Goal: Communication & Community: Answer question/provide support

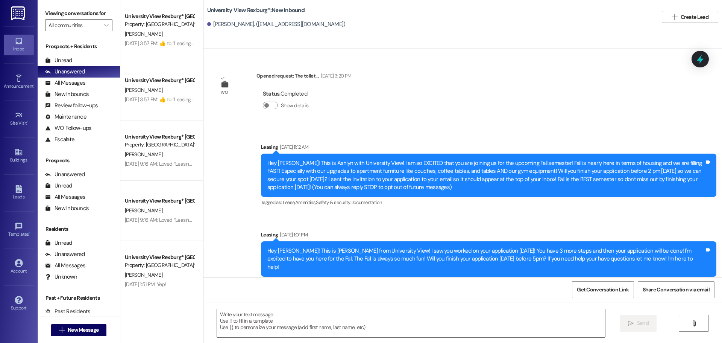
scroll to position [869, 0]
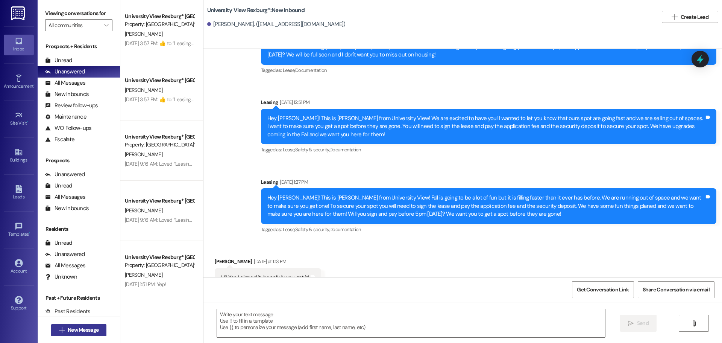
click at [99, 333] on button " New Message" at bounding box center [79, 330] width 56 height 12
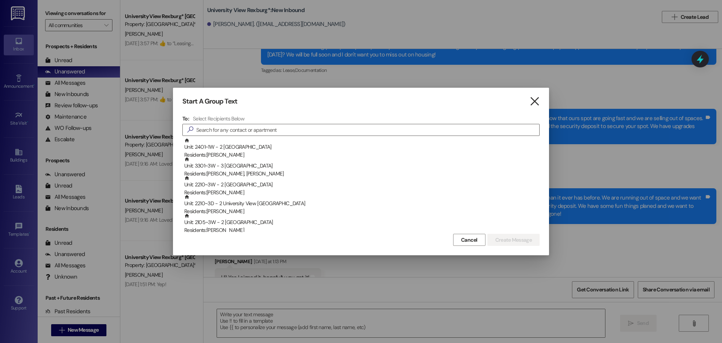
click at [533, 100] on icon "" at bounding box center [535, 101] width 10 height 8
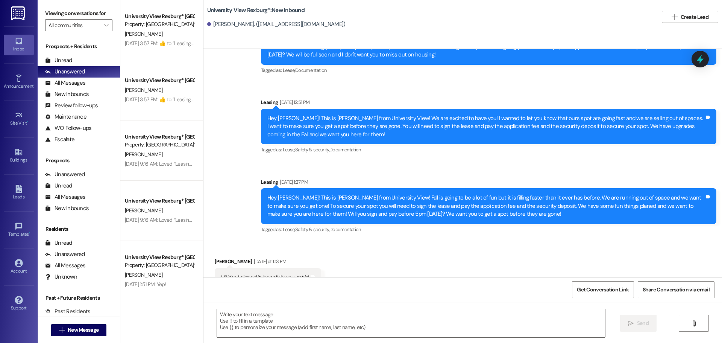
scroll to position [869, 0]
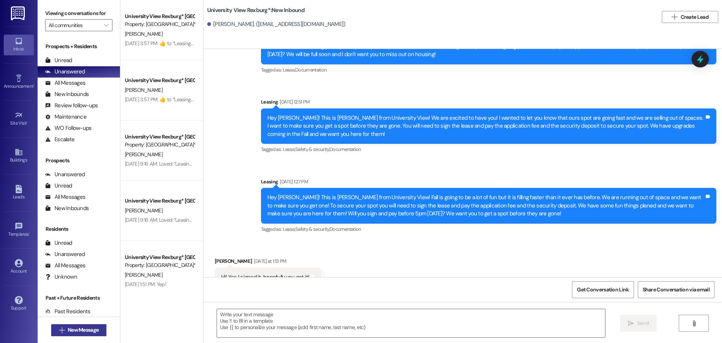
click at [93, 329] on span "New Message" at bounding box center [83, 330] width 31 height 8
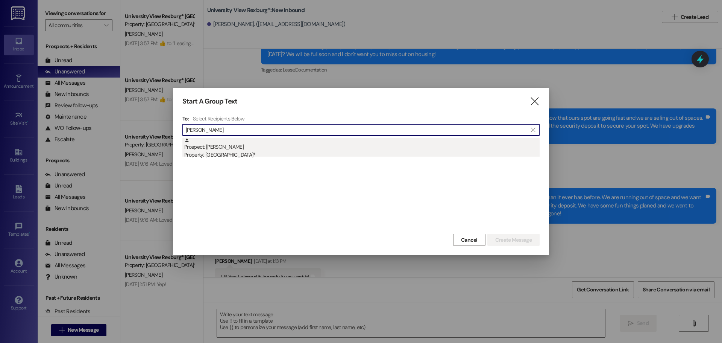
type input "[PERSON_NAME]"
click at [261, 146] on div "Prospect: [PERSON_NAME] Property: [GEOGRAPHIC_DATA]*" at bounding box center [361, 148] width 355 height 21
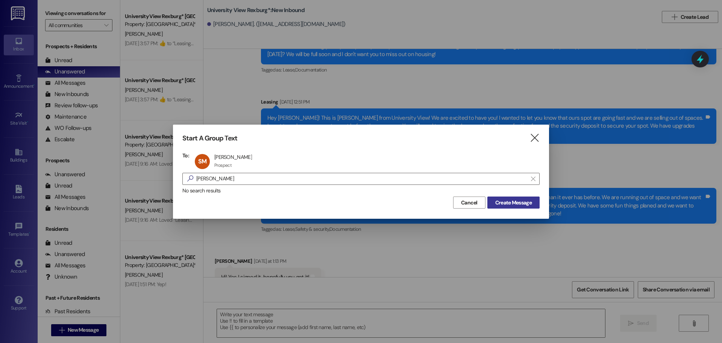
click at [502, 202] on span "Create Message" at bounding box center [513, 203] width 36 height 8
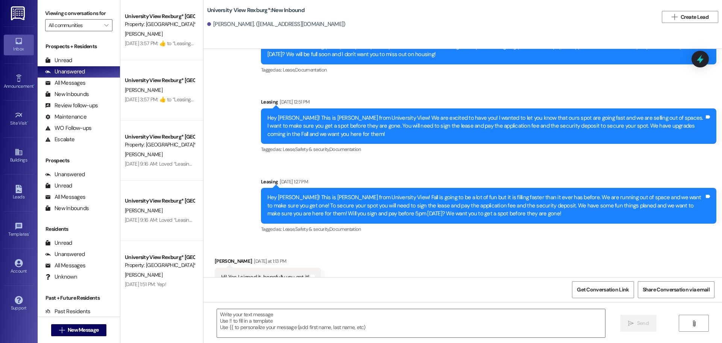
scroll to position [0, 0]
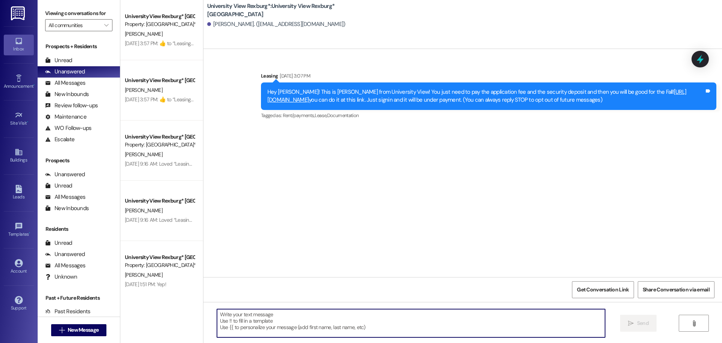
click at [350, 320] on textarea at bounding box center [411, 323] width 388 height 28
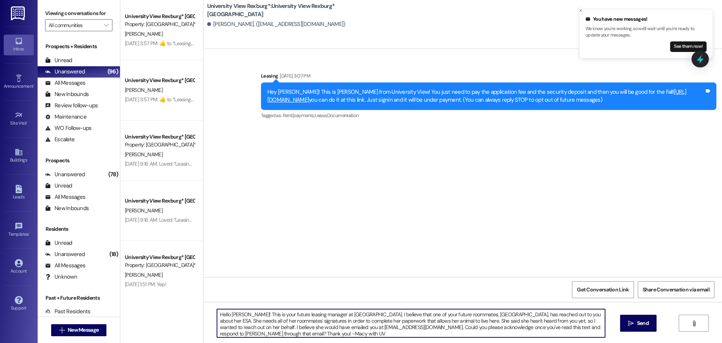
click at [585, 327] on textarea "Hello [PERSON_NAME]! This is your future leasing manager at [GEOGRAPHIC_DATA]. …" at bounding box center [411, 323] width 388 height 28
drag, startPoint x: 466, startPoint y: 333, endPoint x: 178, endPoint y: 305, distance: 289.0
click at [178, 305] on div "University View Rexburg* Prospect Property: University View Rexburg* [PERSON_NA…" at bounding box center [421, 171] width 602 height 343
type textarea "Hello [PERSON_NAME]! This is your future leasing manager at [GEOGRAPHIC_DATA]. …"
click at [632, 322] on icon "" at bounding box center [631, 323] width 6 height 6
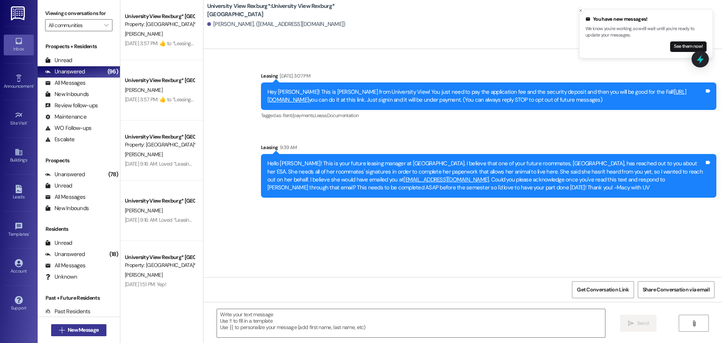
click at [68, 333] on span "New Message" at bounding box center [83, 330] width 31 height 8
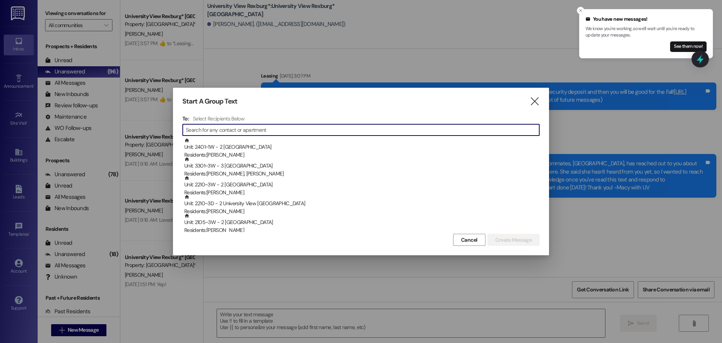
click at [234, 128] on input at bounding box center [363, 129] width 354 height 11
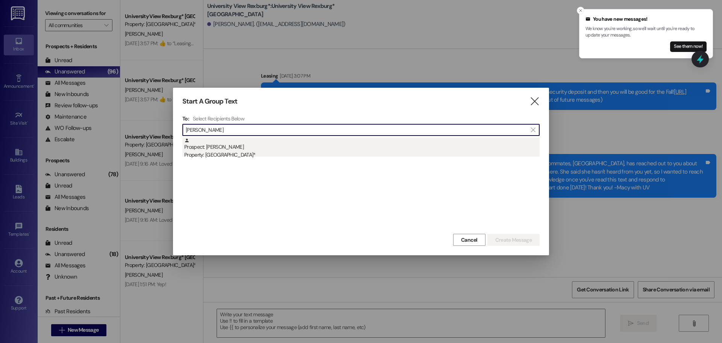
type input "[PERSON_NAME]"
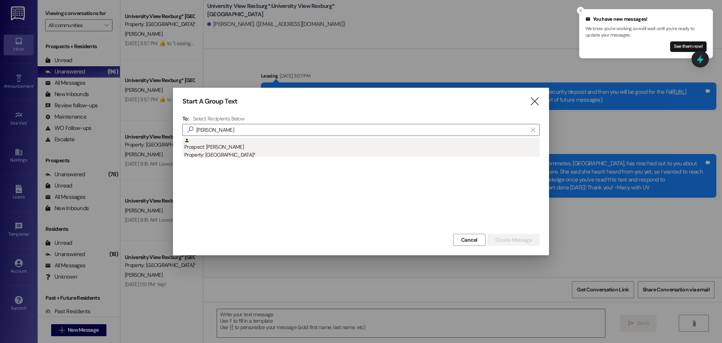
click at [257, 144] on div "Prospect: [PERSON_NAME] Property: University View Rexburg*" at bounding box center [361, 148] width 355 height 21
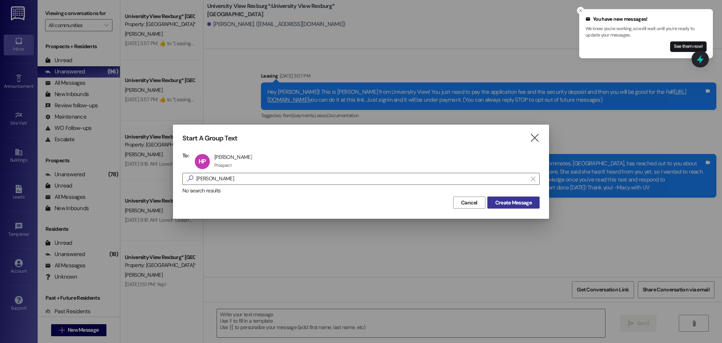
click at [509, 204] on span "Create Message" at bounding box center [513, 203] width 36 height 8
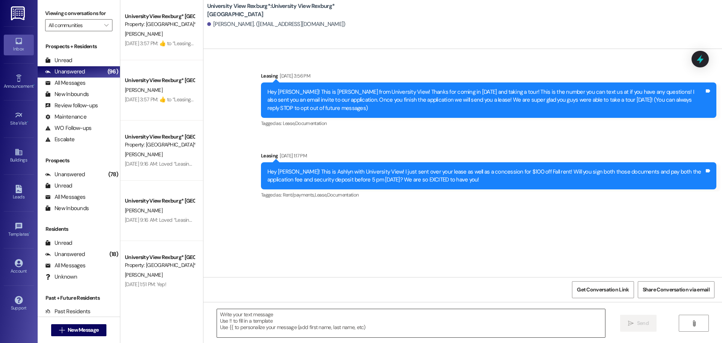
click at [447, 317] on textarea at bounding box center [411, 323] width 388 height 28
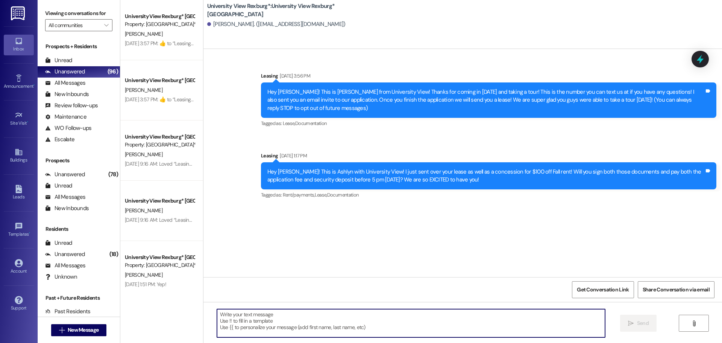
paste textarea "Hello [PERSON_NAME]! This is your future leasing manager at [GEOGRAPHIC_DATA]. …"
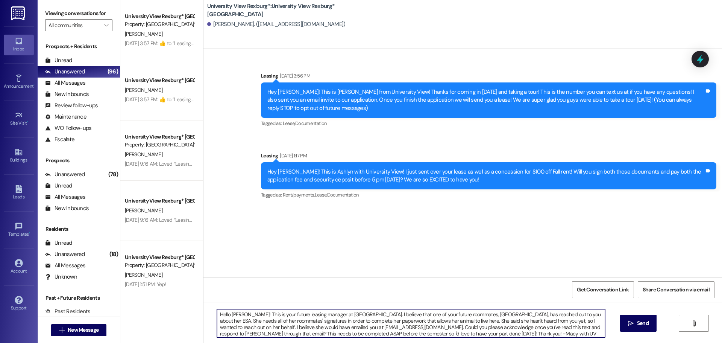
drag, startPoint x: 240, startPoint y: 315, endPoint x: 227, endPoint y: 315, distance: 13.5
click at [227, 315] on textarea "Hello [PERSON_NAME]! This is your future leasing manager at [GEOGRAPHIC_DATA]. …" at bounding box center [411, 323] width 388 height 28
type textarea "Hello [PERSON_NAME]! This is your future leasing manager at [GEOGRAPHIC_DATA]. …"
click at [632, 325] on icon "" at bounding box center [631, 323] width 6 height 6
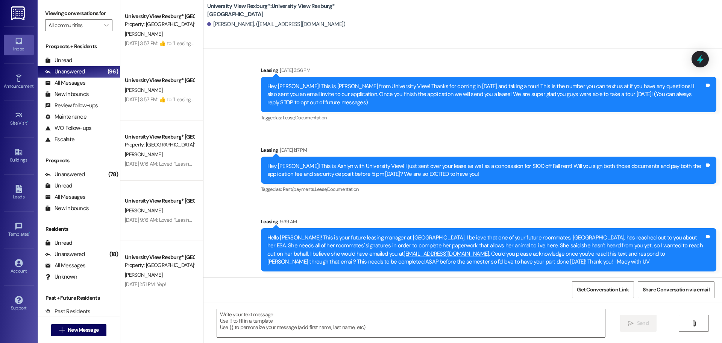
scroll to position [6, 0]
